Goal: Find specific page/section: Find specific page/section

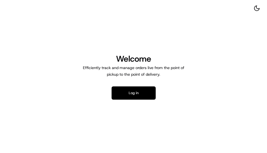
click at [139, 91] on button "Log in" at bounding box center [134, 93] width 44 height 13
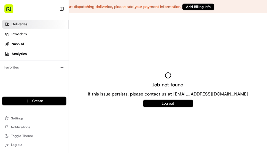
click at [20, 25] on span "Deliveries" at bounding box center [20, 24] width 16 height 5
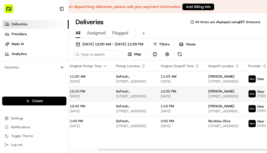
scroll to position [0, 61]
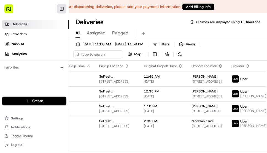
click at [61, 6] on button "Toggle Sidebar" at bounding box center [61, 8] width 9 height 9
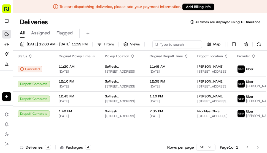
scroll to position [0, 0]
